Goal: Check status: Check status

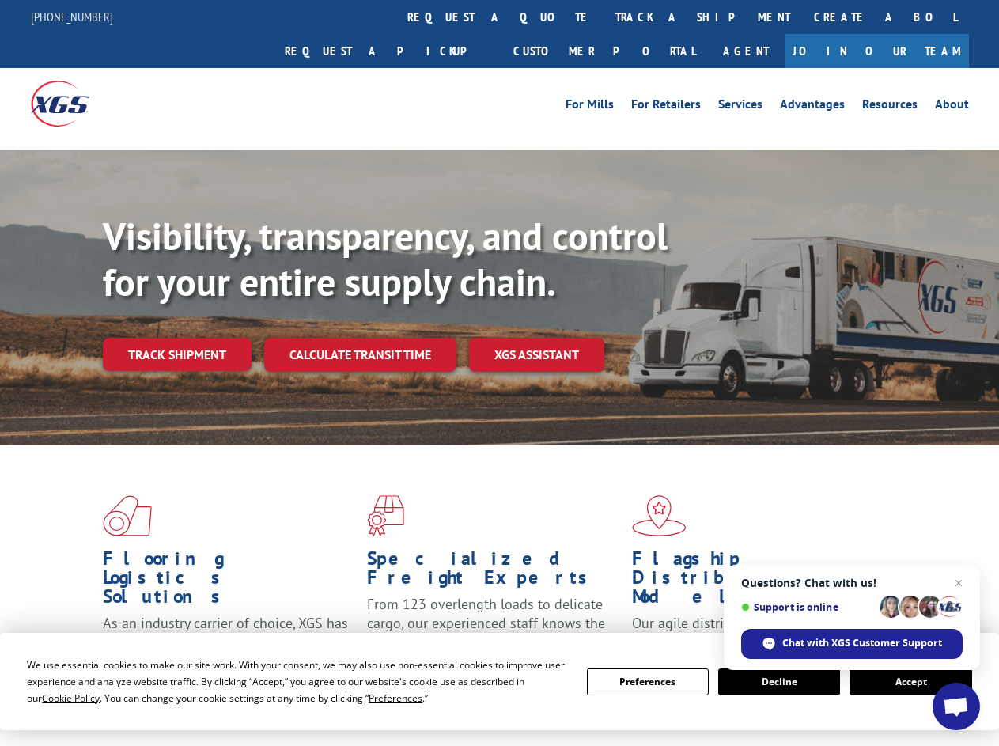
click at [499, 373] on div "Visibility, transparency, and control for your entire supply chain. Track shipm…" at bounding box center [551, 324] width 896 height 221
click at [55, 698] on span "Cookie Policy" at bounding box center [71, 697] width 58 height 13
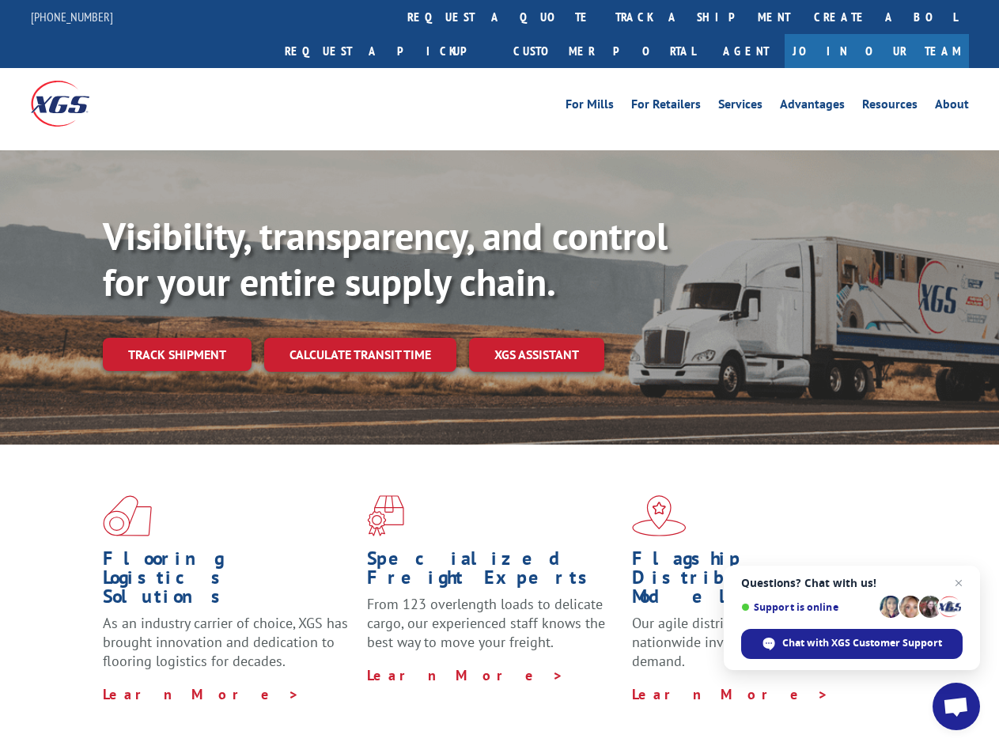
click at [381, 698] on div "Flooring Logistics Solutions As an industry carrier of choice, XGS has brought …" at bounding box center [499, 604] width 999 height 318
click at [648, 682] on div "Flooring Logistics Solutions As an industry carrier of choice, XGS has brought …" at bounding box center [499, 599] width 999 height 309
click at [779, 682] on div "Flooring Logistics Solutions As an industry carrier of choice, XGS has brought …" at bounding box center [499, 599] width 999 height 309
click at [911, 682] on div "Flooring Logistics Solutions As an industry carrier of choice, XGS has brought …" at bounding box center [499, 599] width 999 height 309
click at [499, 373] on div "Visibility, transparency, and control for your entire supply chain. Track shipm…" at bounding box center [551, 324] width 896 height 221
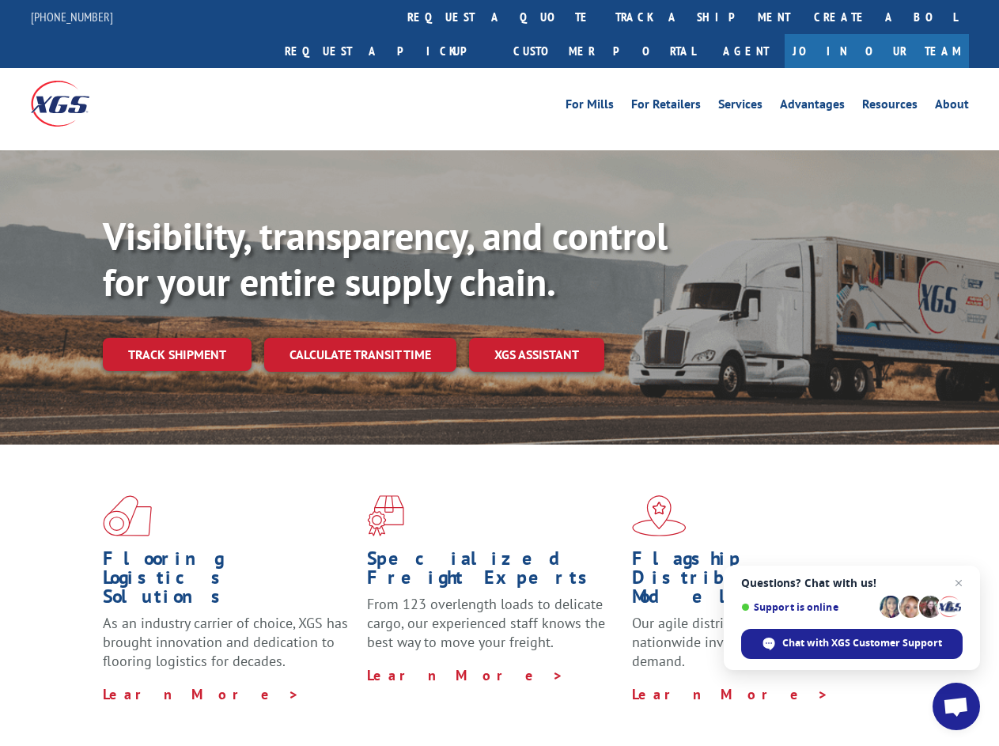
click at [604, 17] on link "track a shipment" at bounding box center [703, 17] width 199 height 34
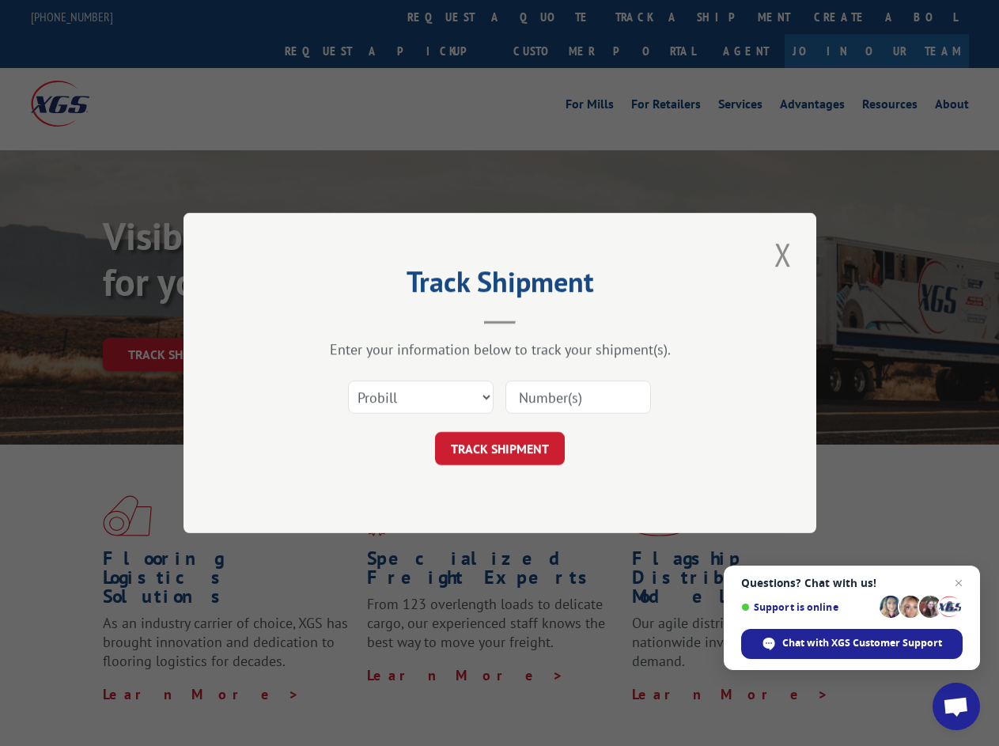
click at [552, 17] on div "Track Shipment Enter your information below to track your shipment(s). Select c…" at bounding box center [499, 373] width 999 height 746
click at [651, 17] on div "Track Shipment Enter your information below to track your shipment(s). Select c…" at bounding box center [499, 373] width 999 height 746
